Goal: Find specific page/section: Find specific page/section

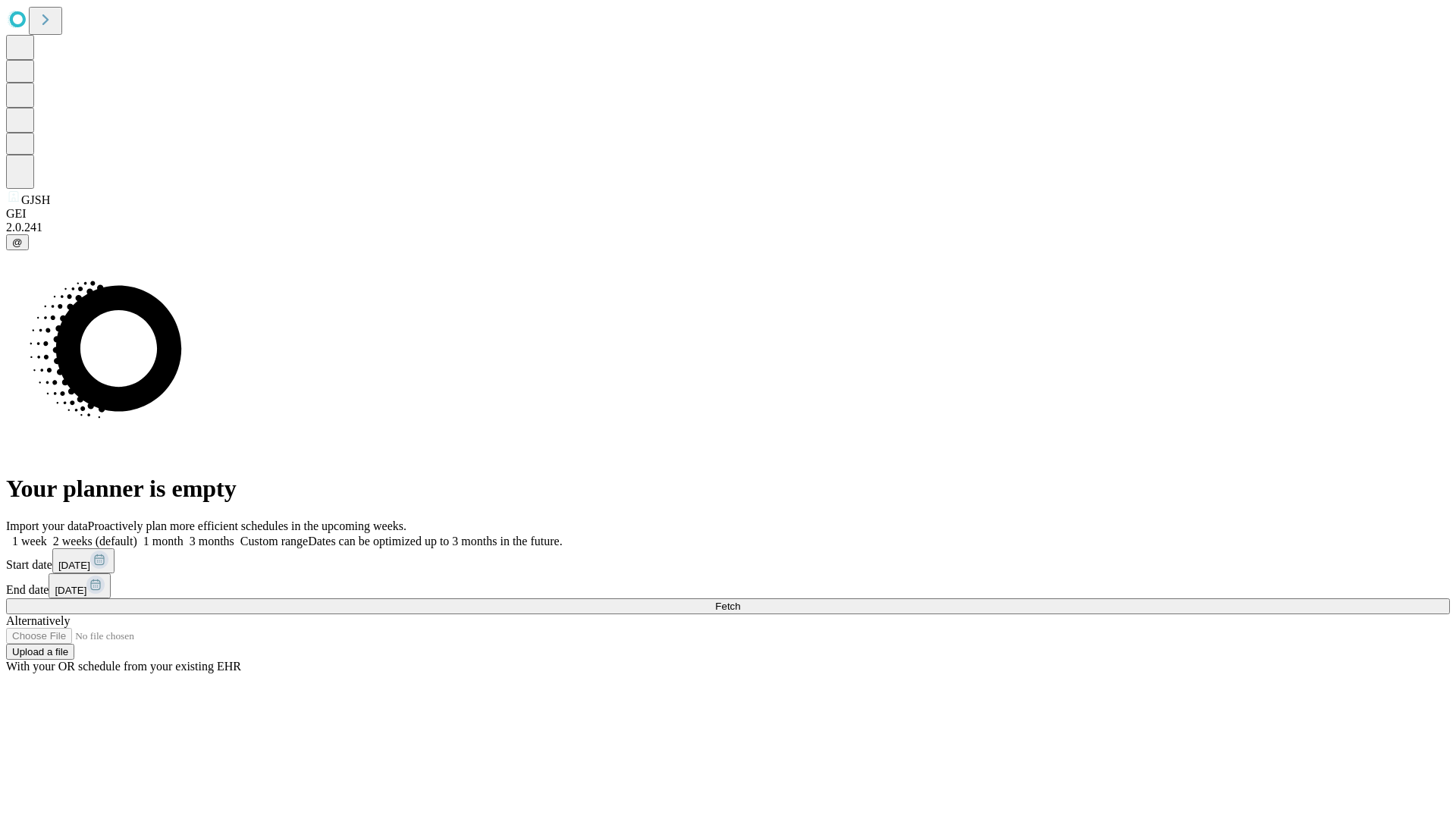
click at [740, 601] on span "Fetch" at bounding box center [727, 606] width 25 height 11
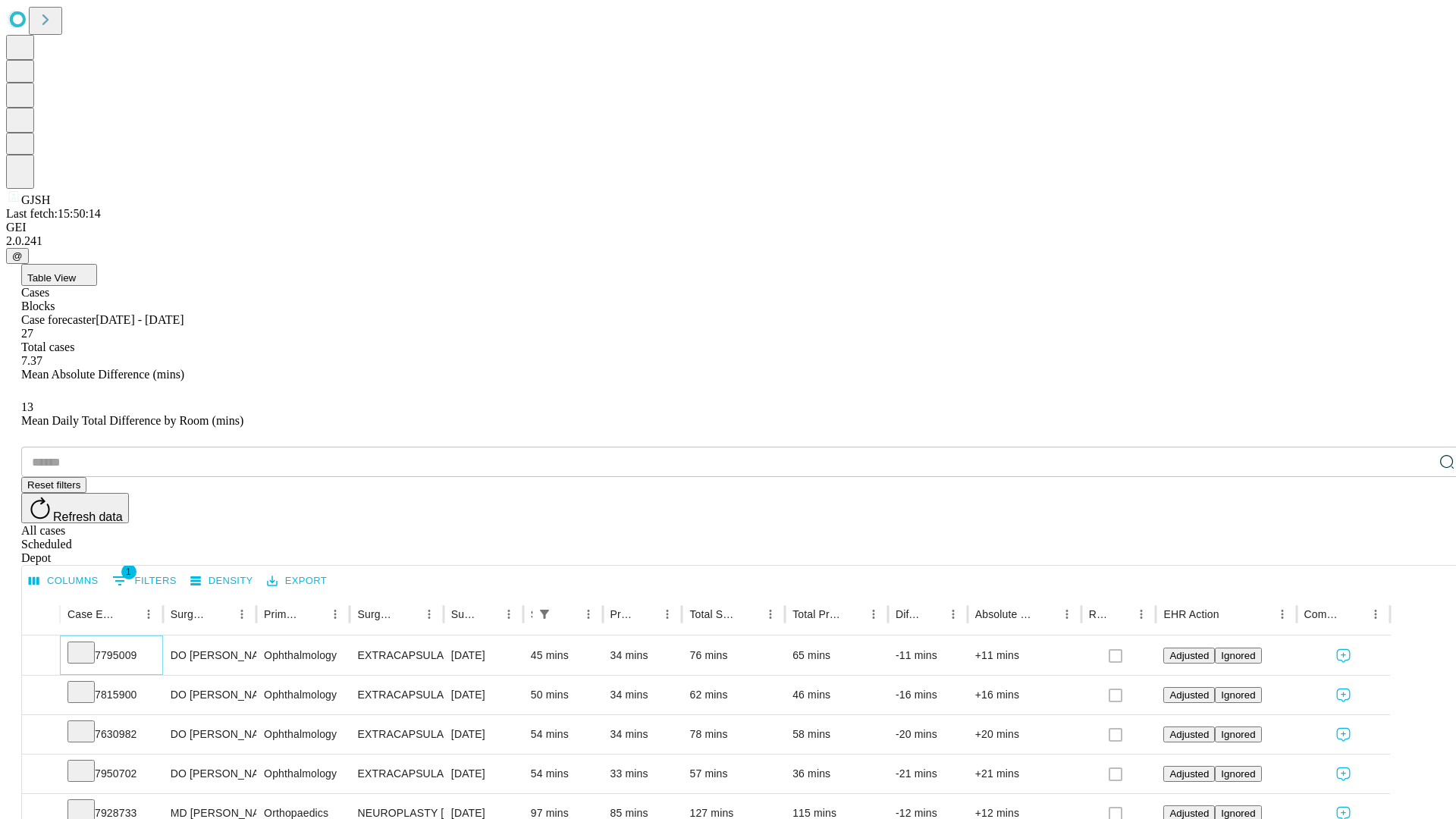
click at [89, 644] on icon at bounding box center [81, 651] width 16 height 16
